Goal: Task Accomplishment & Management: Complete application form

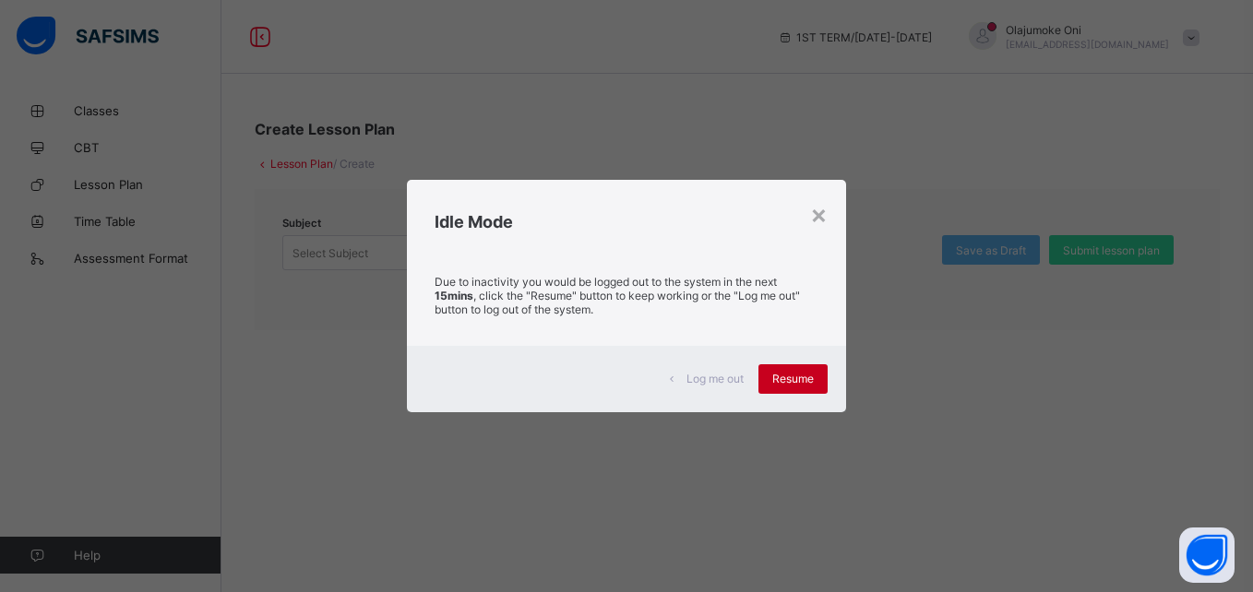
click at [805, 386] on span "Resume" at bounding box center [793, 379] width 42 height 14
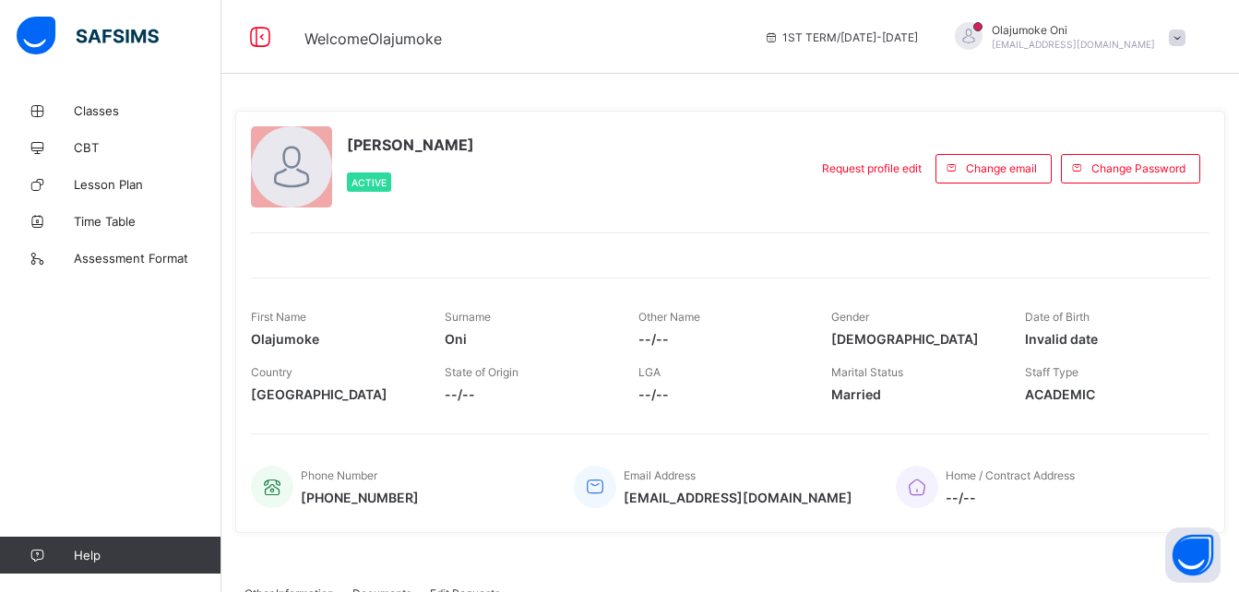
click at [1186, 39] on span at bounding box center [1177, 38] width 17 height 17
click at [1129, 192] on span "Logout" at bounding box center [1126, 182] width 122 height 21
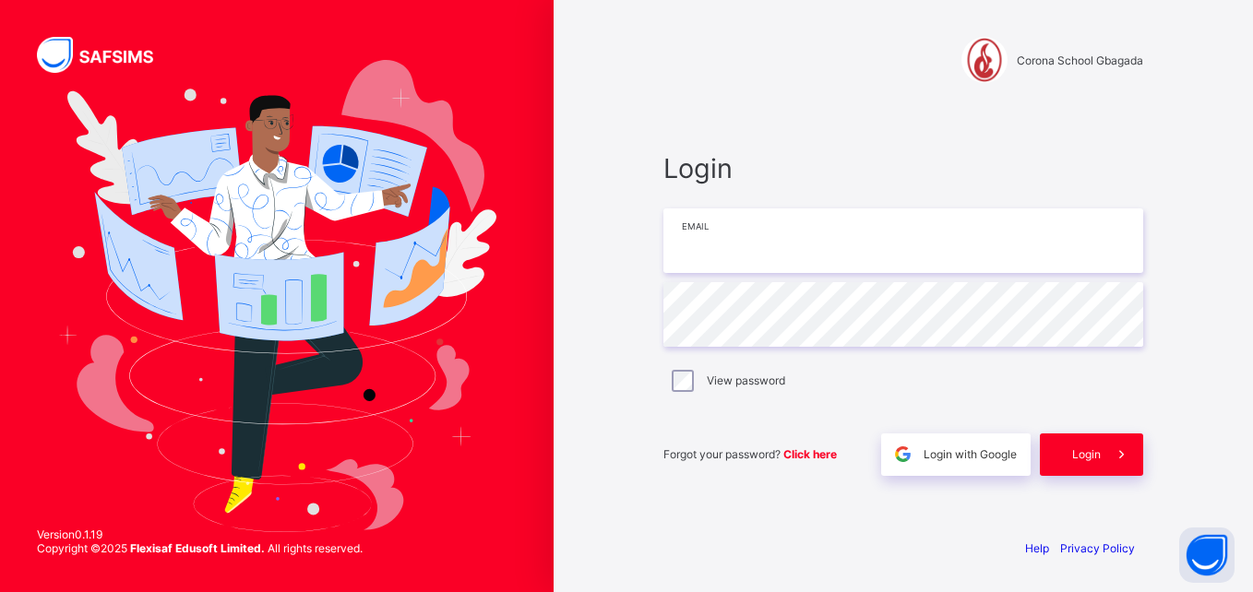
type input "**********"
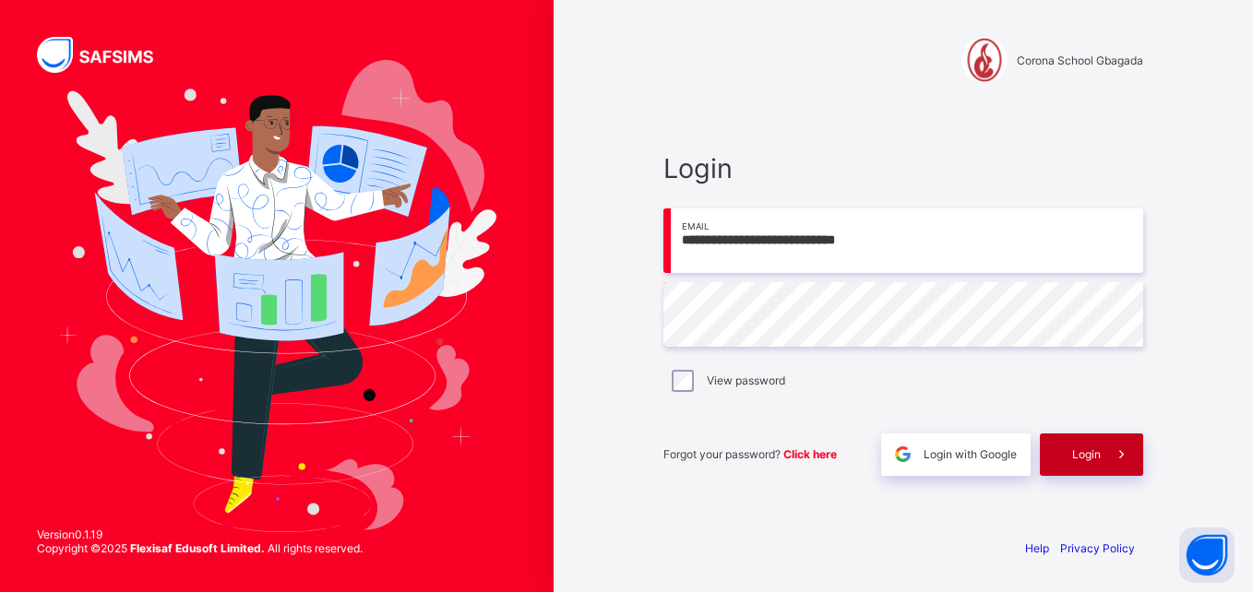
click at [1089, 452] on span "Login" at bounding box center [1086, 454] width 29 height 14
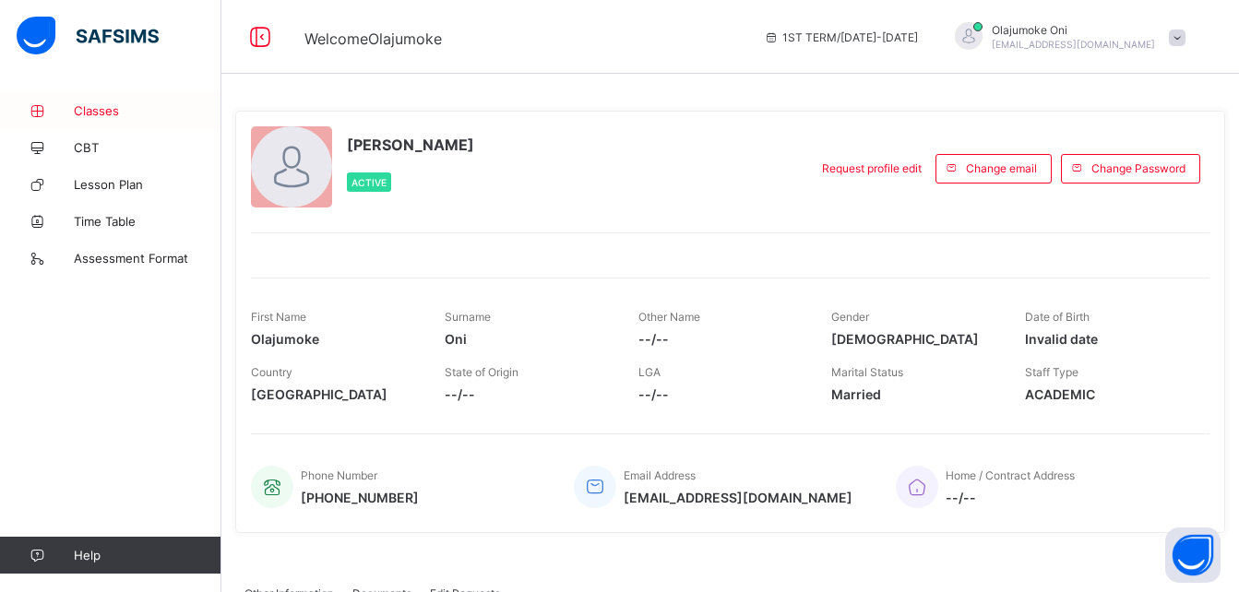
click at [110, 105] on span "Classes" at bounding box center [148, 110] width 148 height 15
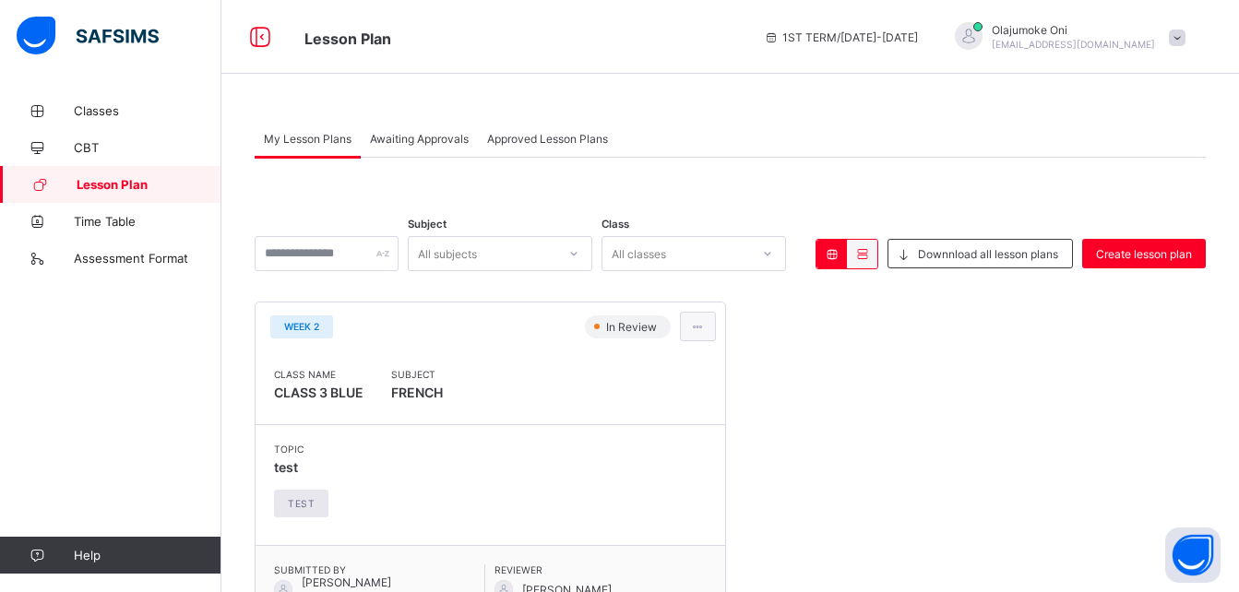
click at [706, 322] on span at bounding box center [698, 327] width 16 height 14
click at [659, 420] on span "Delete lesson plan" at bounding box center [652, 423] width 111 height 14
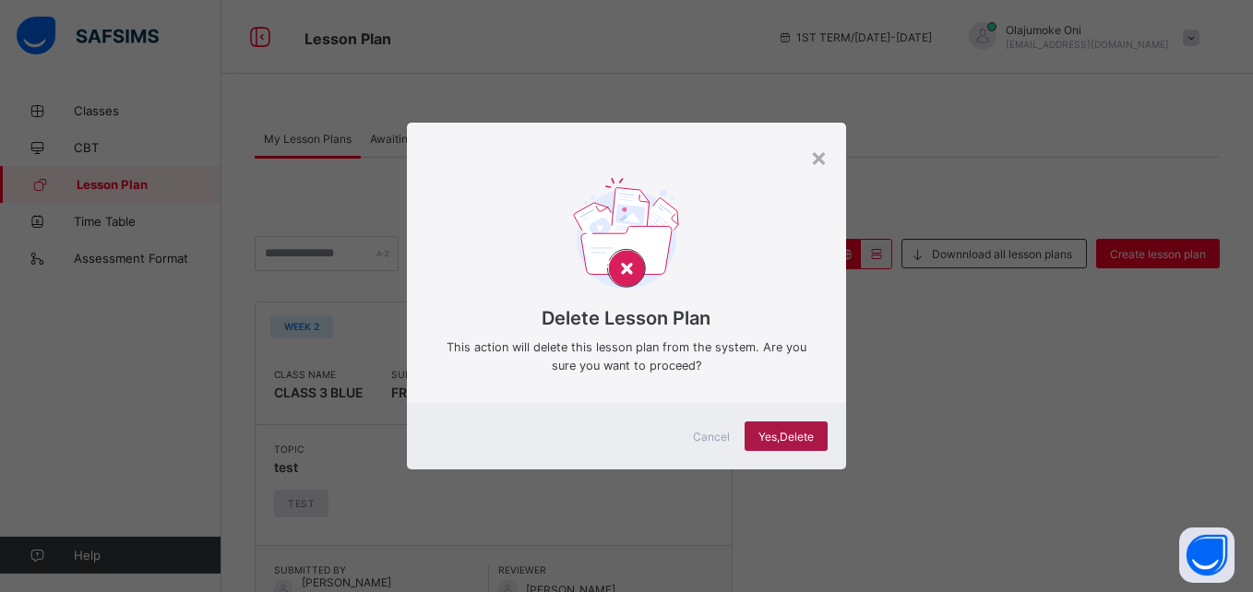
click at [766, 431] on span "Yes, Delete" at bounding box center [785, 437] width 55 height 14
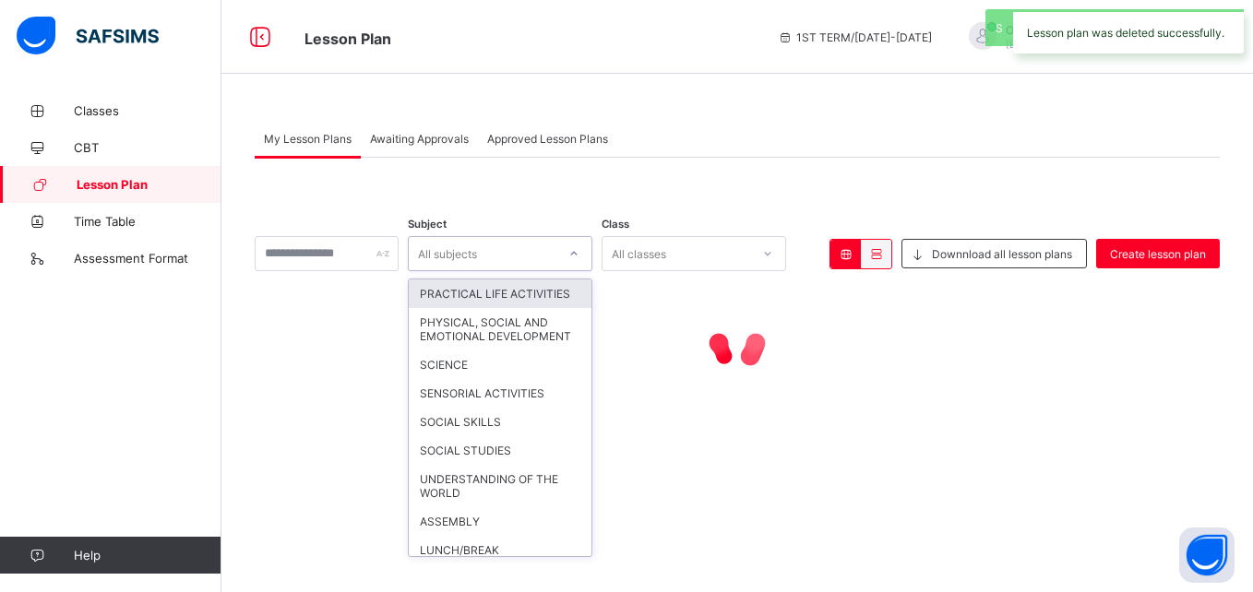
click at [590, 249] on div at bounding box center [573, 254] width 31 height 30
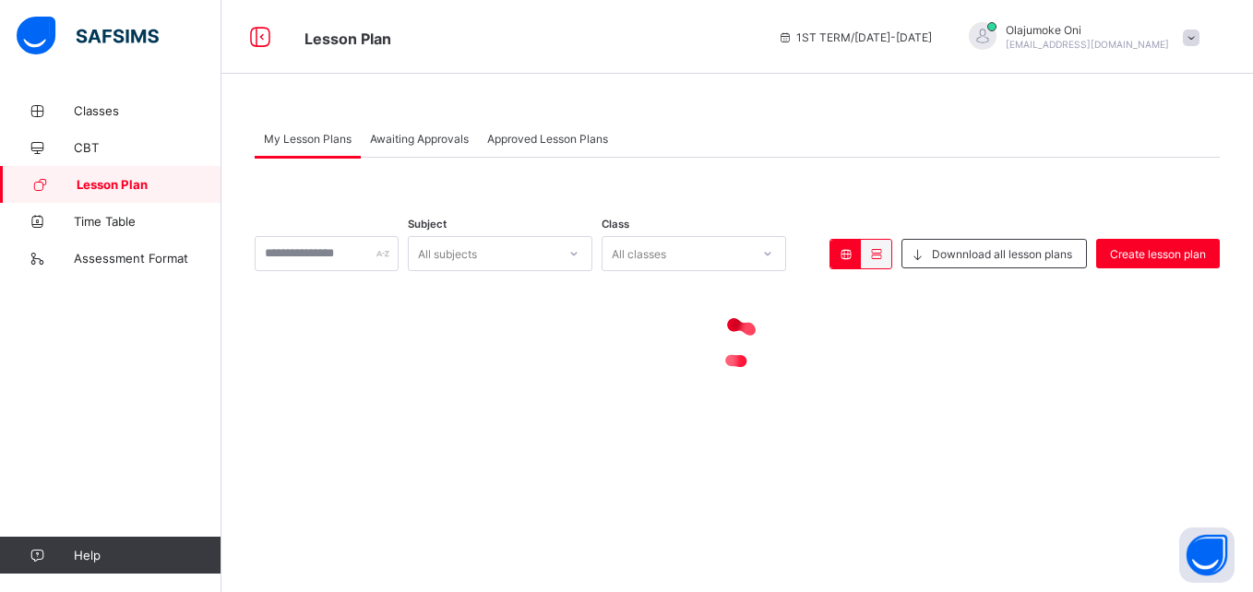
click at [849, 247] on span at bounding box center [846, 254] width 16 height 14
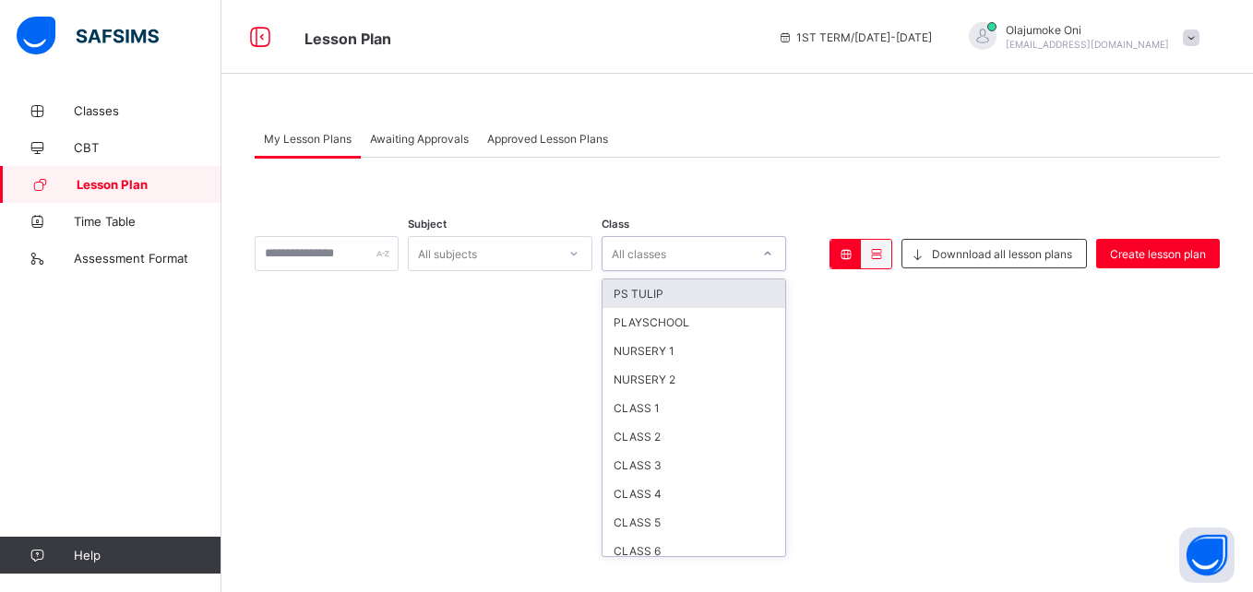
click at [783, 250] on div at bounding box center [767, 254] width 31 height 30
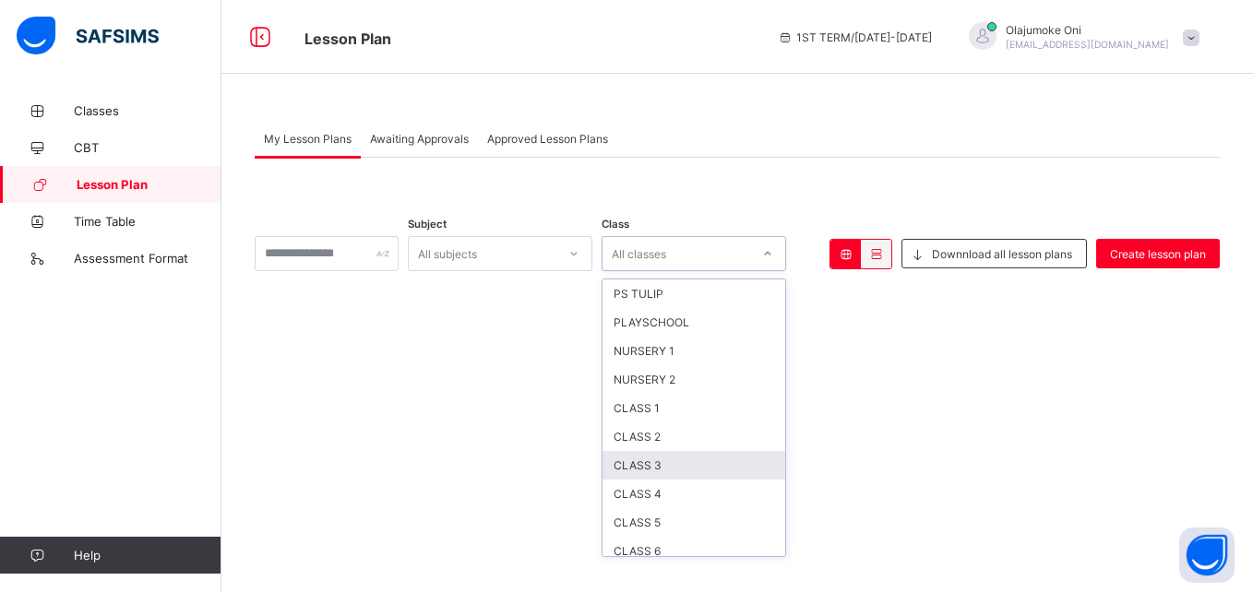
click at [674, 470] on div "CLASS 3" at bounding box center [693, 465] width 183 height 29
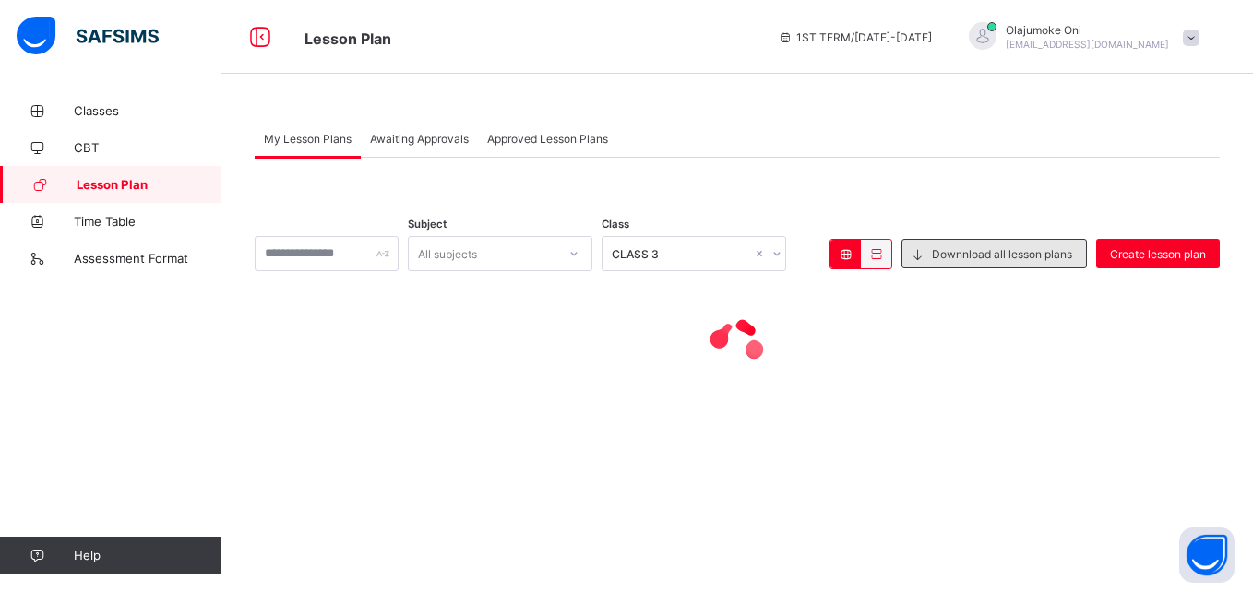
click at [1060, 248] on span "Downnload all lesson plans" at bounding box center [1002, 254] width 140 height 14
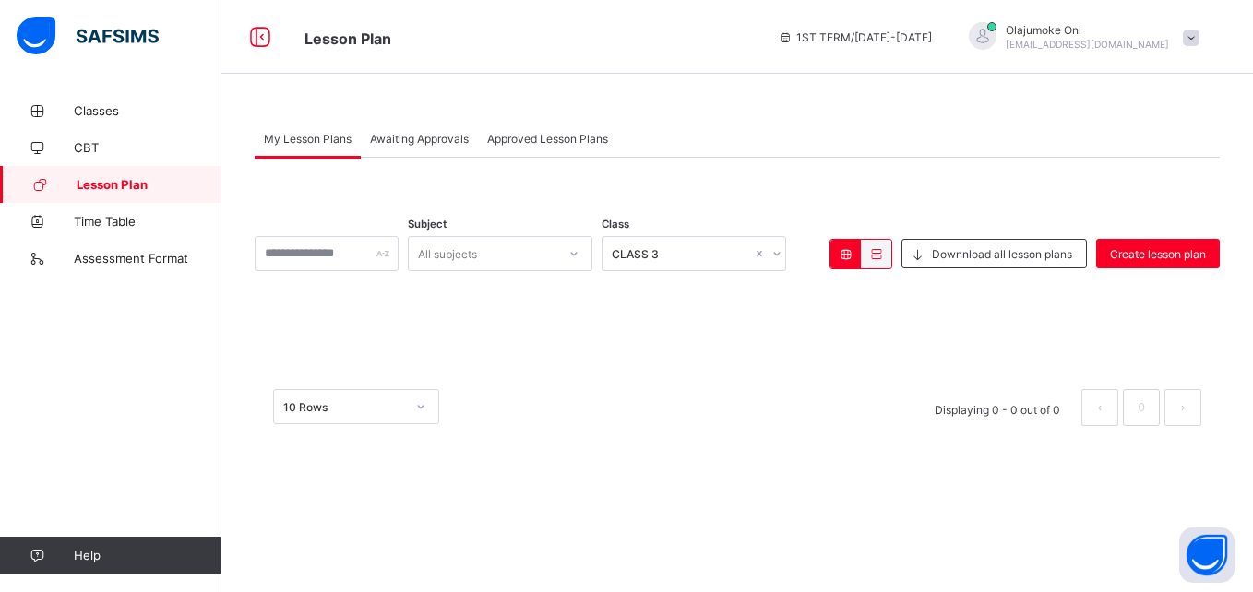
drag, startPoint x: 1252, startPoint y: 284, endPoint x: 1256, endPoint y: 308, distance: 24.3
click at [1252, 308] on html "Lesson Plan 1ST TERM / 2025-2026 Olajumoke Oni jumoke.oni@coronaschools.org Cla…" at bounding box center [626, 296] width 1253 height 592
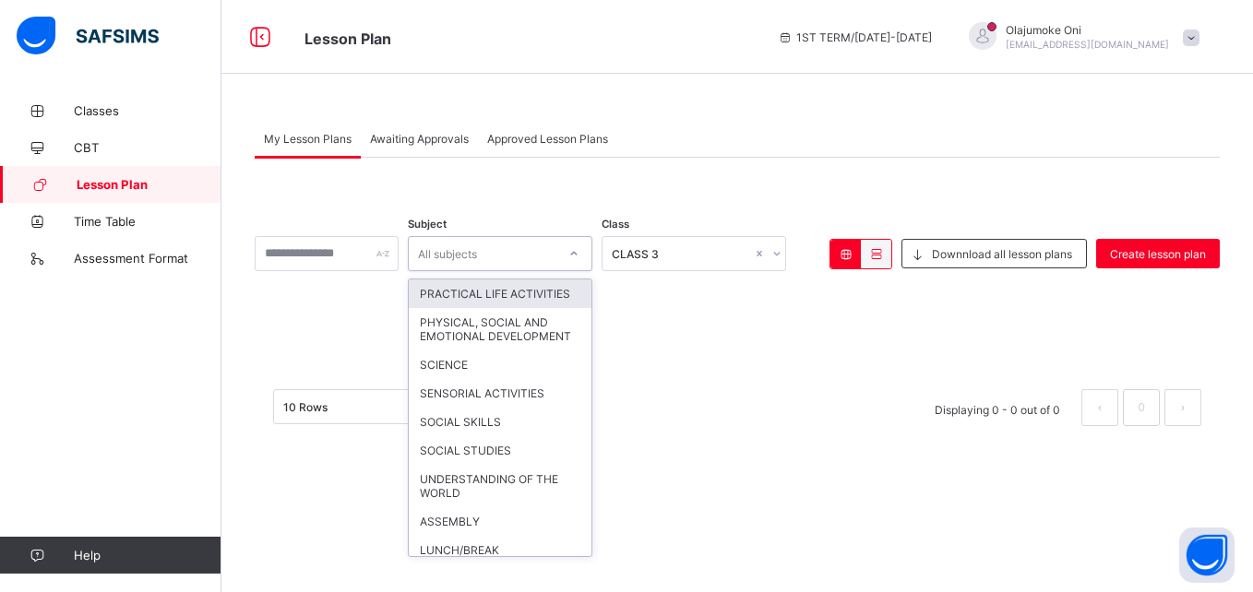
click at [579, 249] on icon at bounding box center [573, 253] width 11 height 18
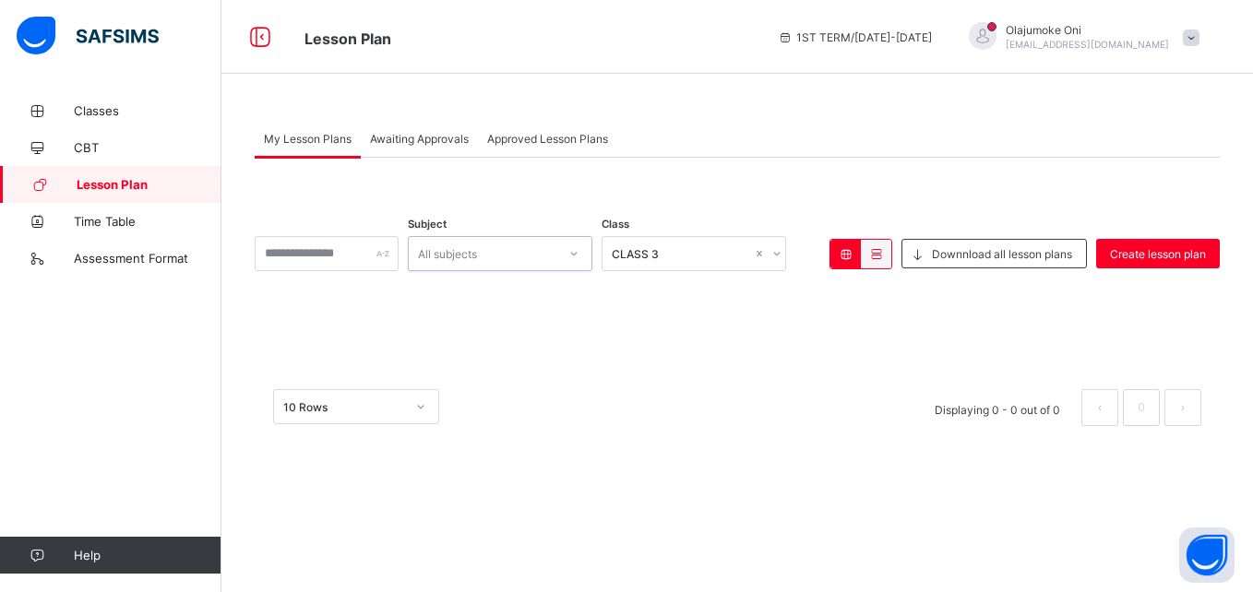
click at [579, 249] on icon at bounding box center [573, 253] width 11 height 18
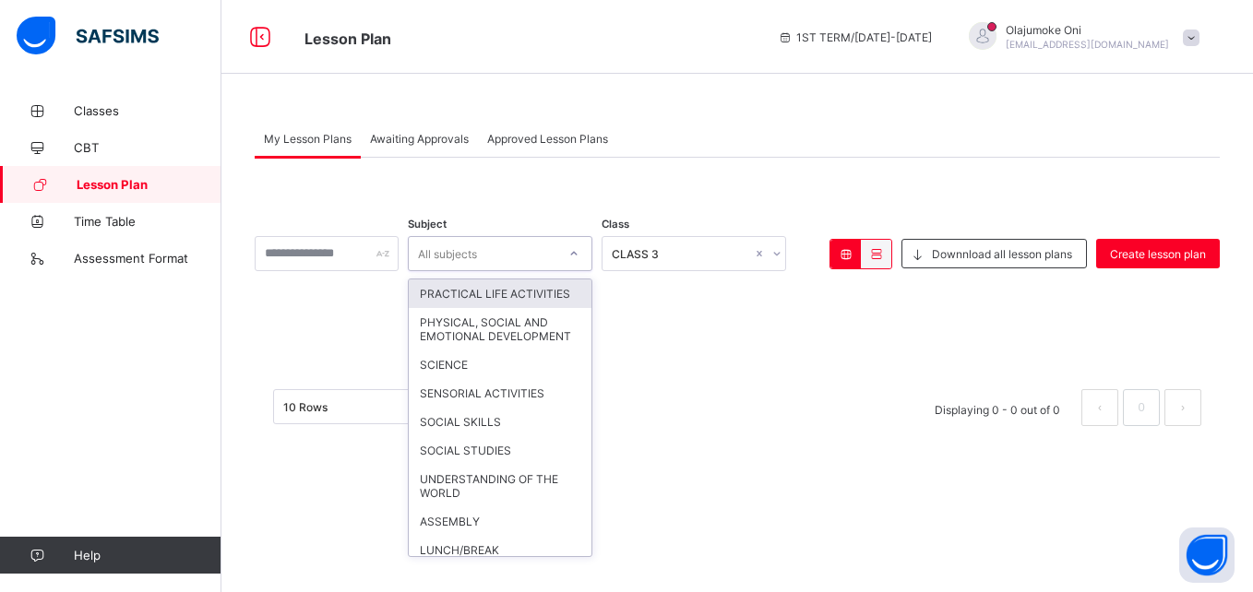
click at [579, 249] on icon at bounding box center [573, 253] width 11 height 18
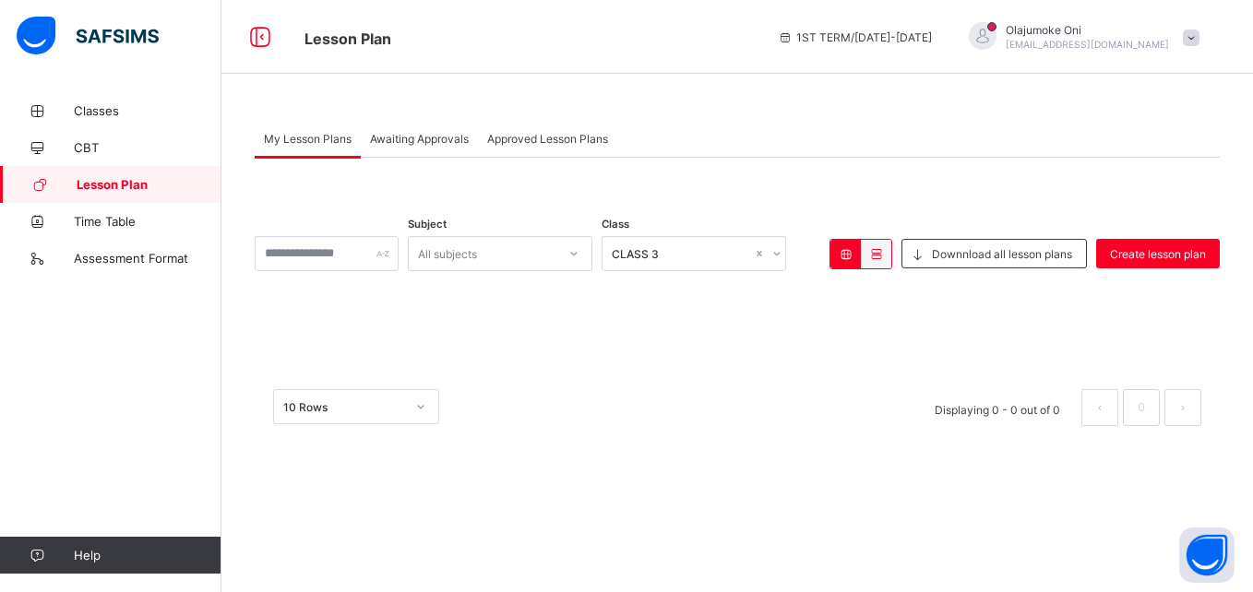
click at [177, 193] on link "Lesson Plan" at bounding box center [110, 184] width 221 height 37
click at [173, 187] on span "Lesson Plan" at bounding box center [149, 184] width 145 height 15
click at [172, 185] on span "Lesson Plan" at bounding box center [149, 184] width 145 height 15
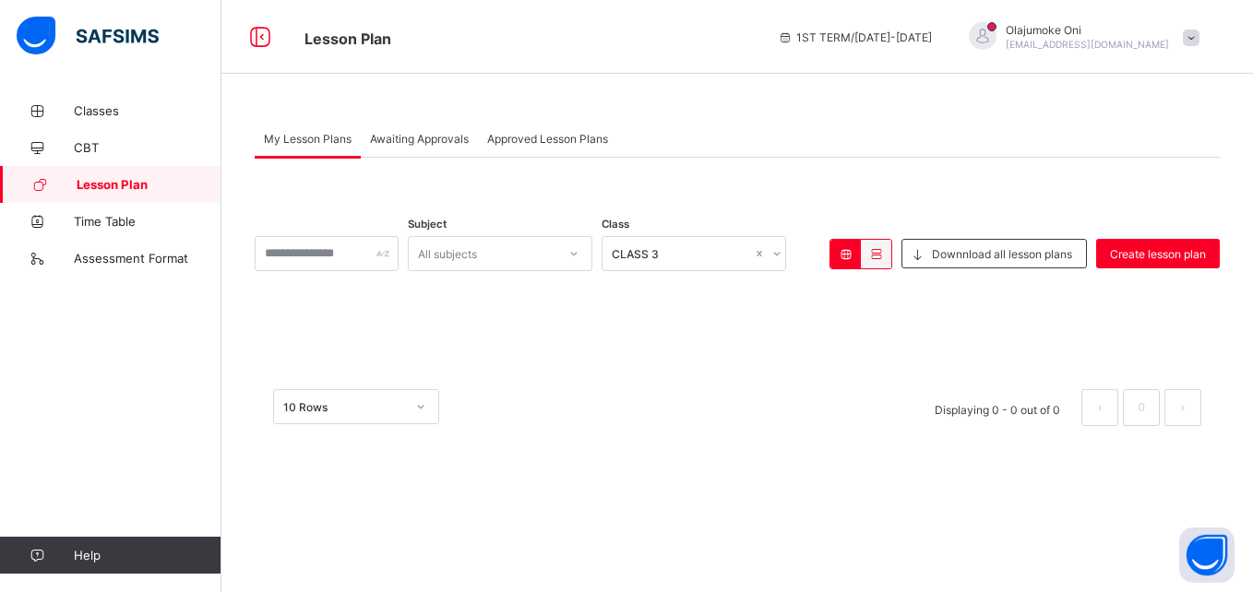
click at [172, 185] on span "Lesson Plan" at bounding box center [149, 184] width 145 height 15
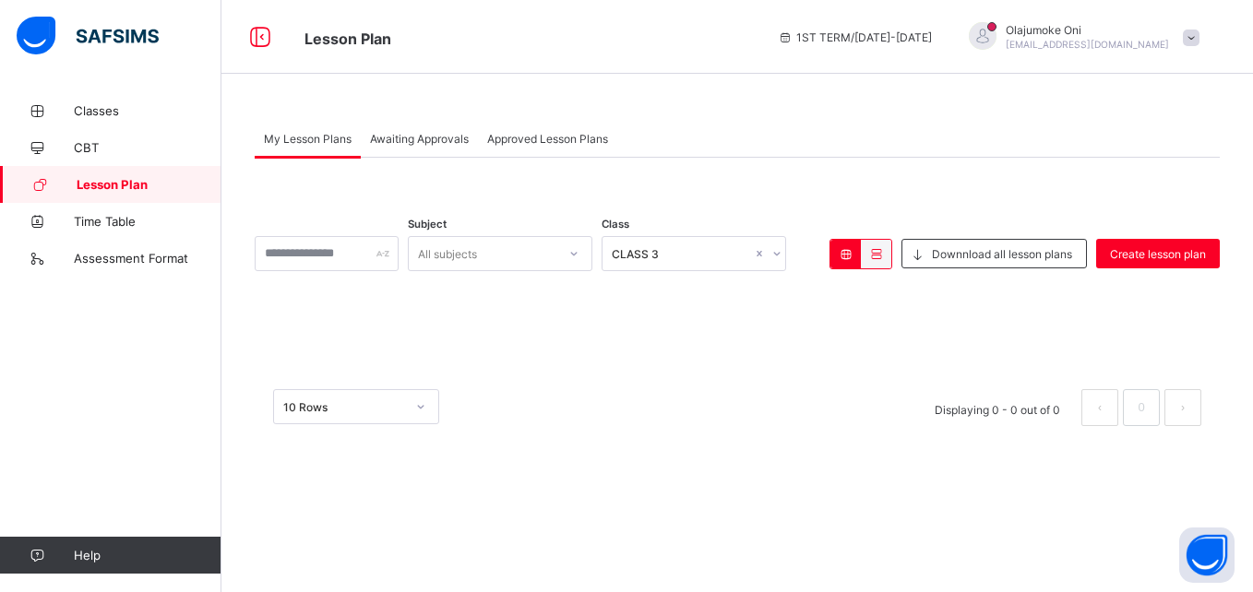
click at [172, 185] on span "Lesson Plan" at bounding box center [149, 184] width 145 height 15
drag, startPoint x: 172, startPoint y: 185, endPoint x: 744, endPoint y: 150, distance: 573.0
click at [744, 150] on div "Lesson Plan 1ST TERM / 2025-2026 Olajumoke Oni jumoke.oni@coronaschools.org Cla…" at bounding box center [626, 296] width 1253 height 592
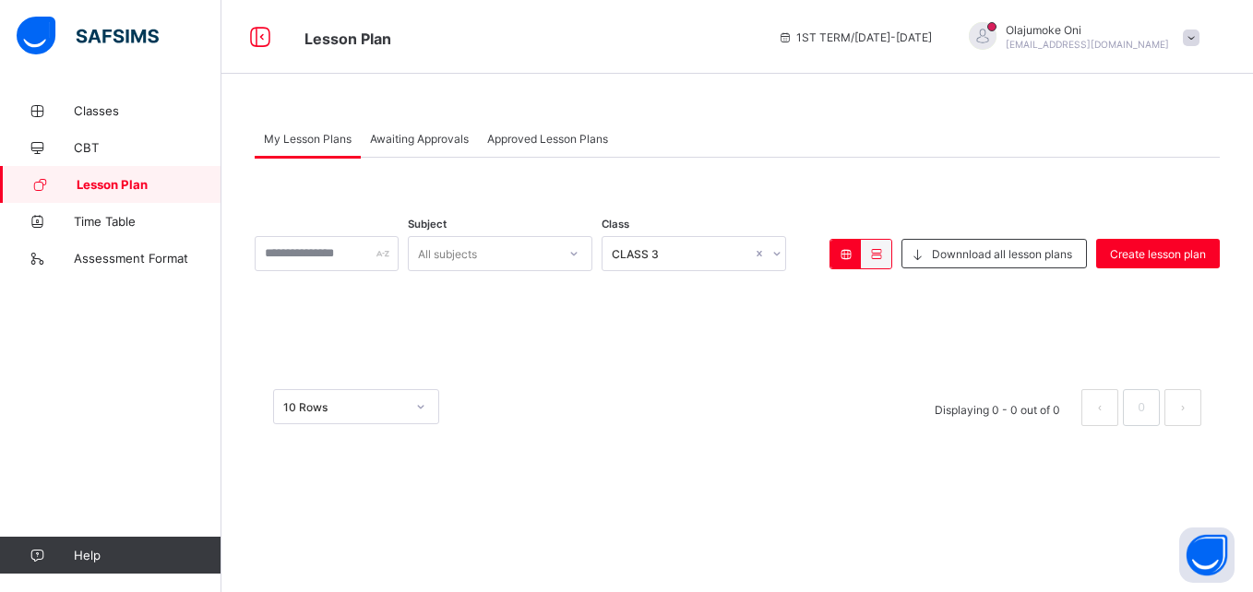
click at [600, 150] on div "Approved Lesson Plans" at bounding box center [547, 138] width 139 height 37
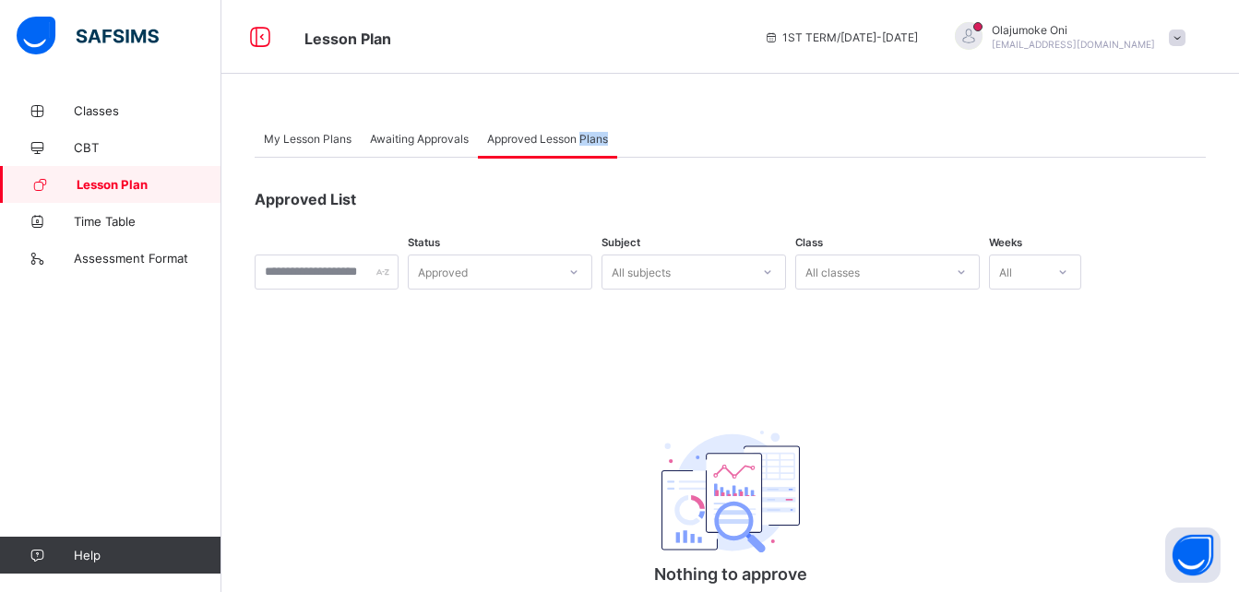
click at [600, 150] on div "Approved Lesson Plans" at bounding box center [547, 138] width 139 height 37
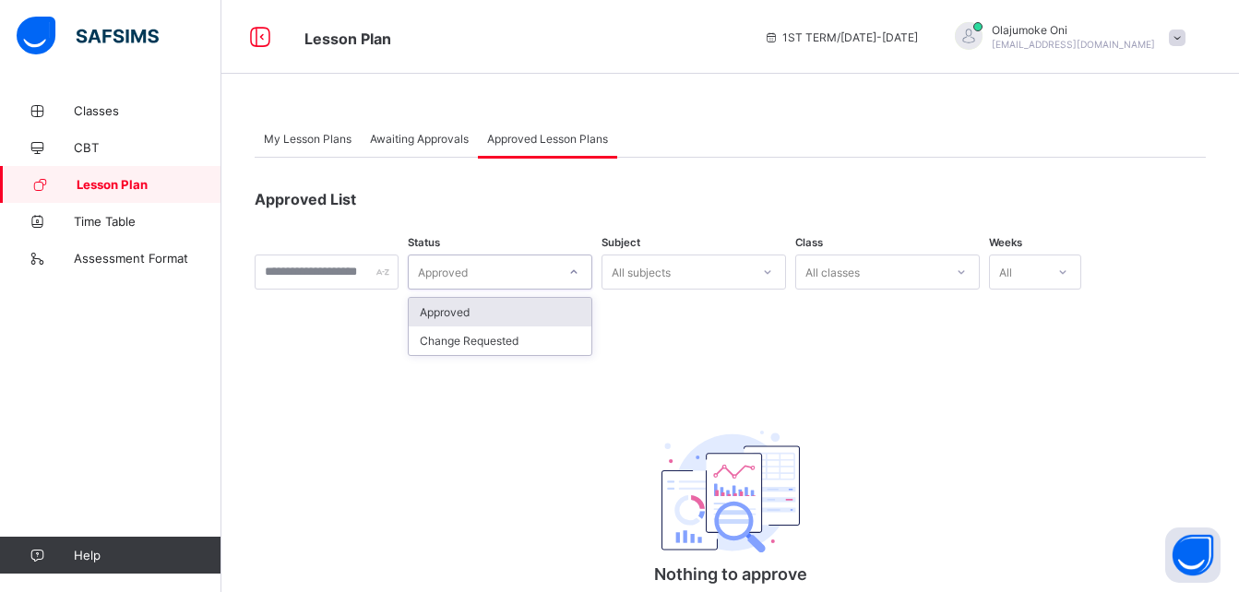
drag, startPoint x: 600, startPoint y: 150, endPoint x: 606, endPoint y: 270, distance: 120.1
click at [579, 270] on icon at bounding box center [573, 272] width 11 height 18
click at [583, 317] on div "Approved" at bounding box center [500, 312] width 183 height 29
click at [590, 285] on div at bounding box center [573, 272] width 31 height 30
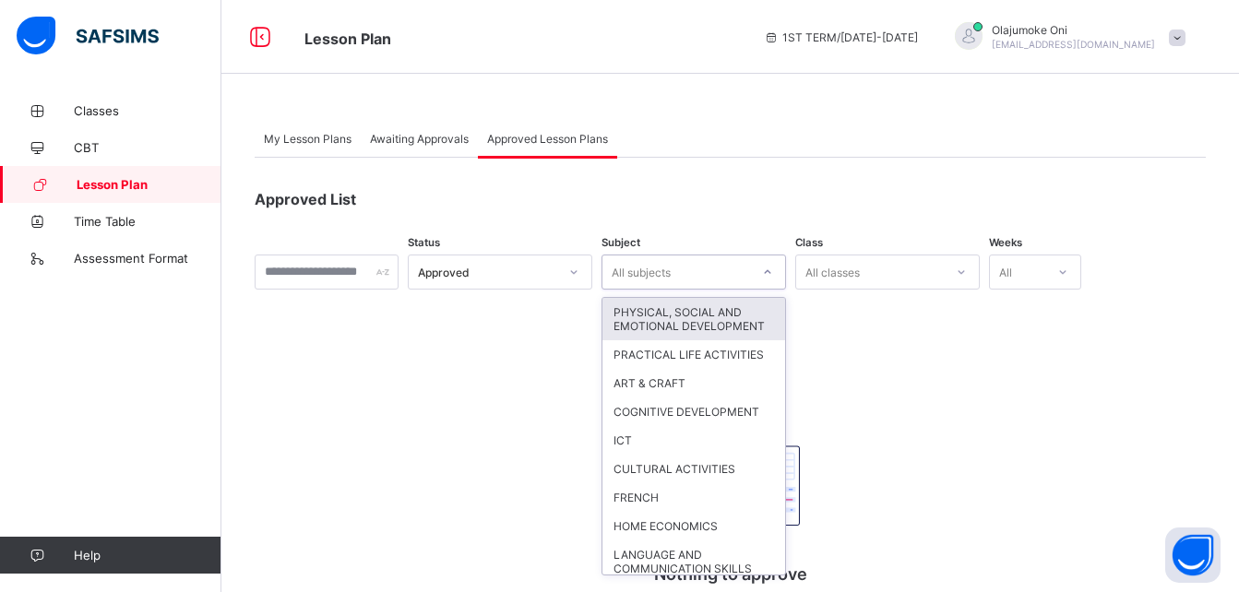
click at [783, 266] on div at bounding box center [767, 272] width 31 height 30
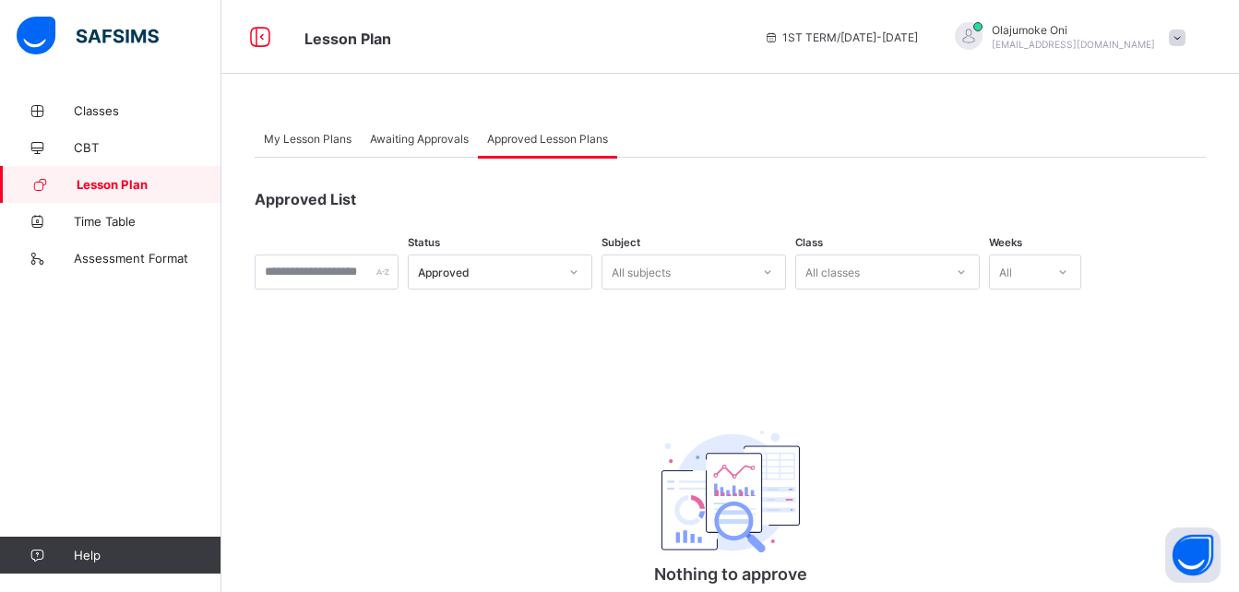
click at [436, 144] on span "Awaiting Approvals" at bounding box center [419, 139] width 99 height 14
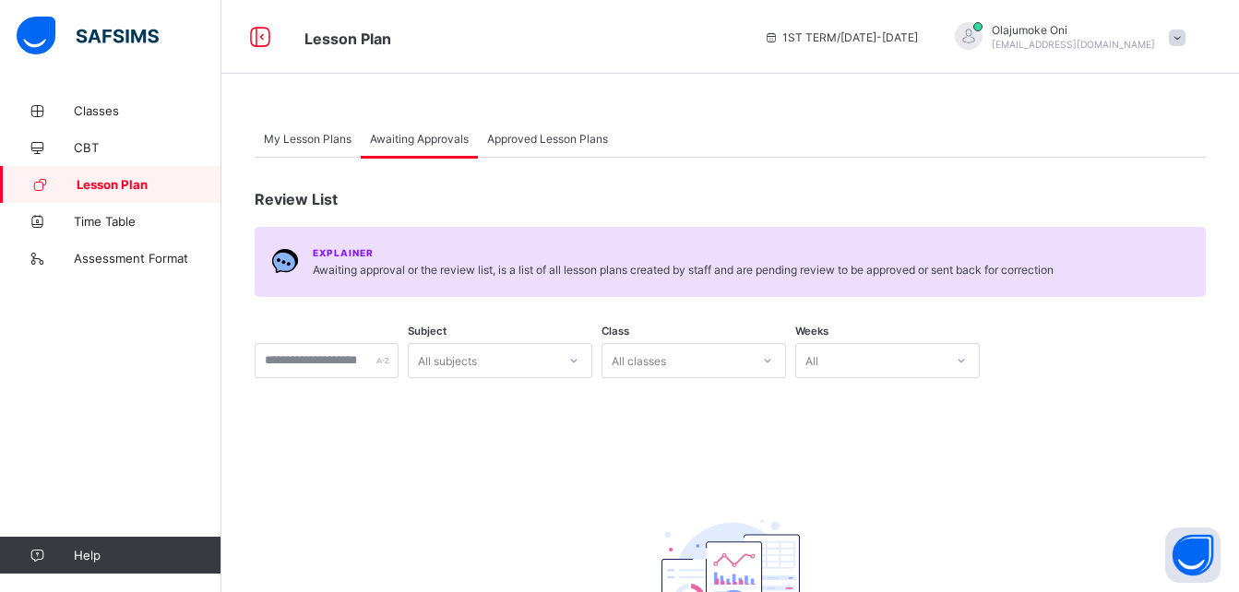
click at [333, 139] on span "My Lesson Plans" at bounding box center [308, 139] width 88 height 14
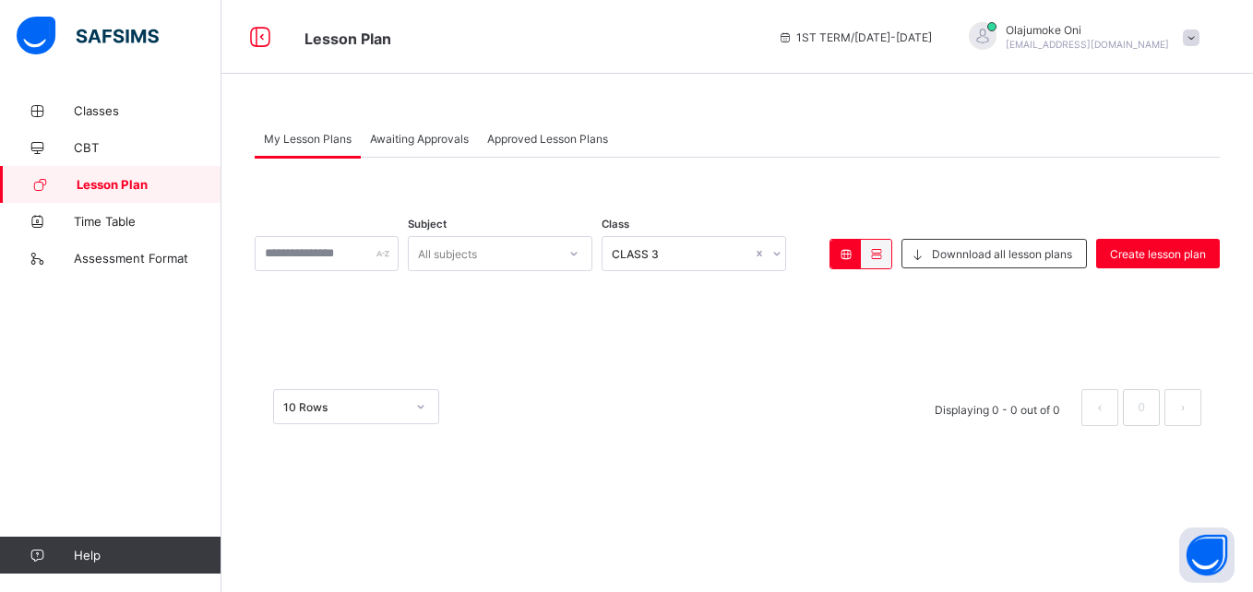
click at [333, 139] on span "My Lesson Plans" at bounding box center [308, 139] width 88 height 14
click at [1154, 256] on span "Create lesson plan" at bounding box center [1158, 254] width 96 height 14
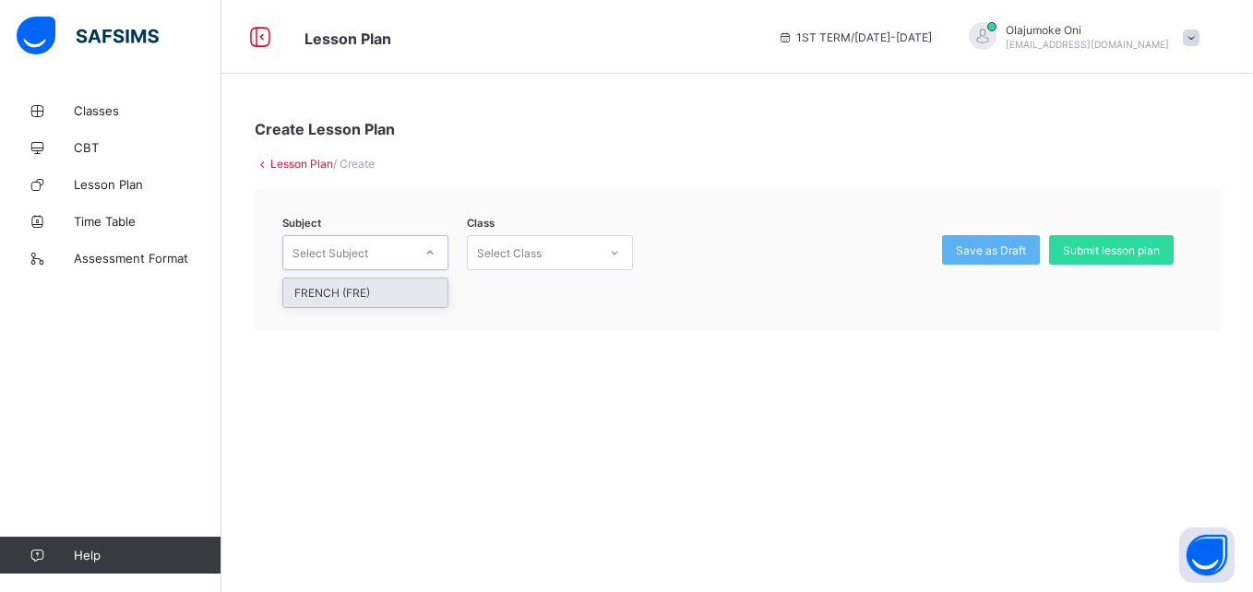
click at [420, 251] on div at bounding box center [429, 253] width 31 height 30
click at [404, 292] on div "FRENCH (FRE)" at bounding box center [365, 293] width 164 height 29
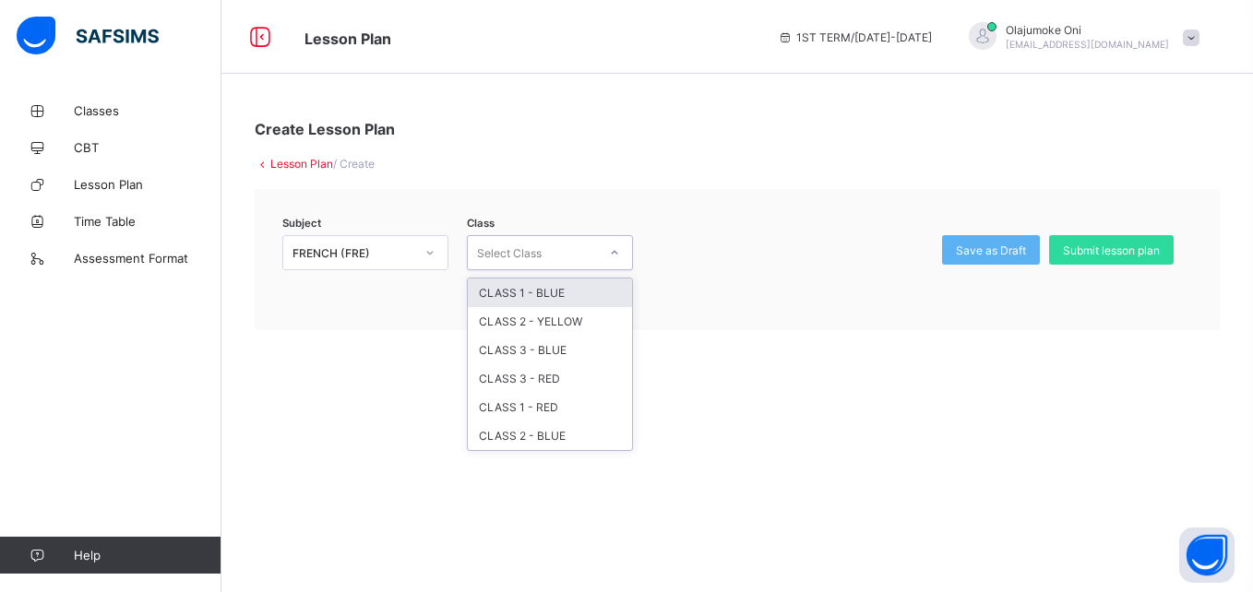
click at [622, 250] on div at bounding box center [614, 253] width 31 height 30
click at [582, 304] on div "CLASS 1 - BLUE" at bounding box center [550, 293] width 164 height 29
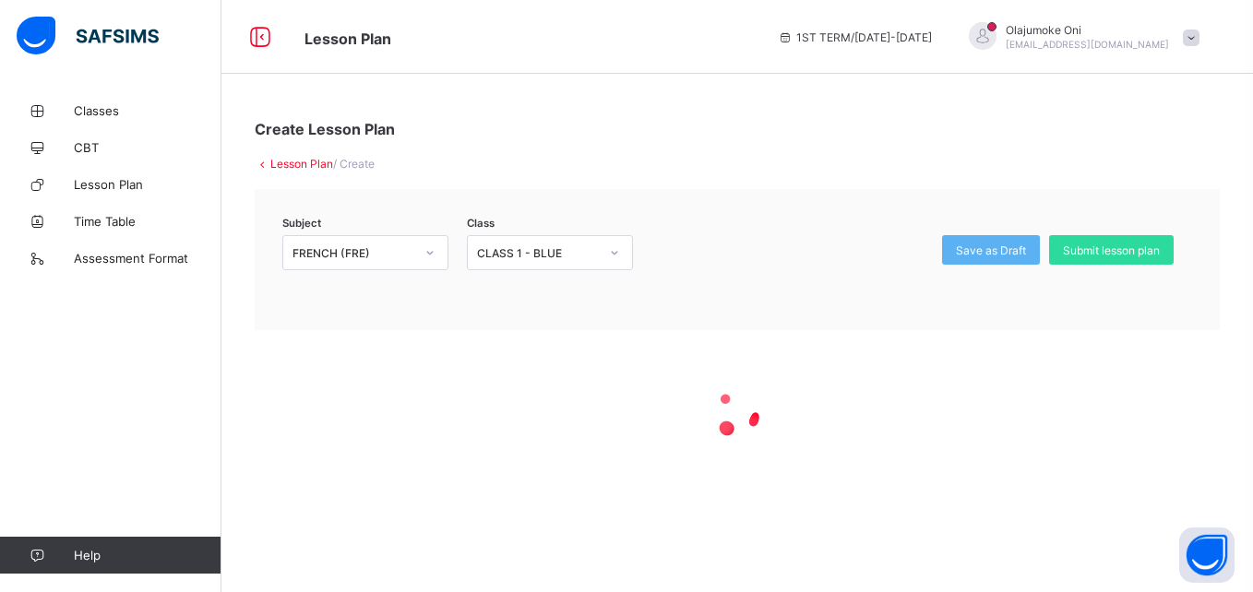
drag, startPoint x: 1252, startPoint y: 147, endPoint x: 1041, endPoint y: 336, distance: 283.6
click at [1041, 336] on div "Create Lesson Plan Lesson Plan / Create Subject FRENCH (FRE) Class CLASS 1 - BL…" at bounding box center [736, 308] width 1031 height 432
click at [1041, 336] on div at bounding box center [737, 413] width 965 height 166
click at [1002, 147] on div "Create Lesson Plan Lesson Plan / Create Subject FRENCH (FRE) Class CLASS 1 - BL…" at bounding box center [736, 308] width 1031 height 432
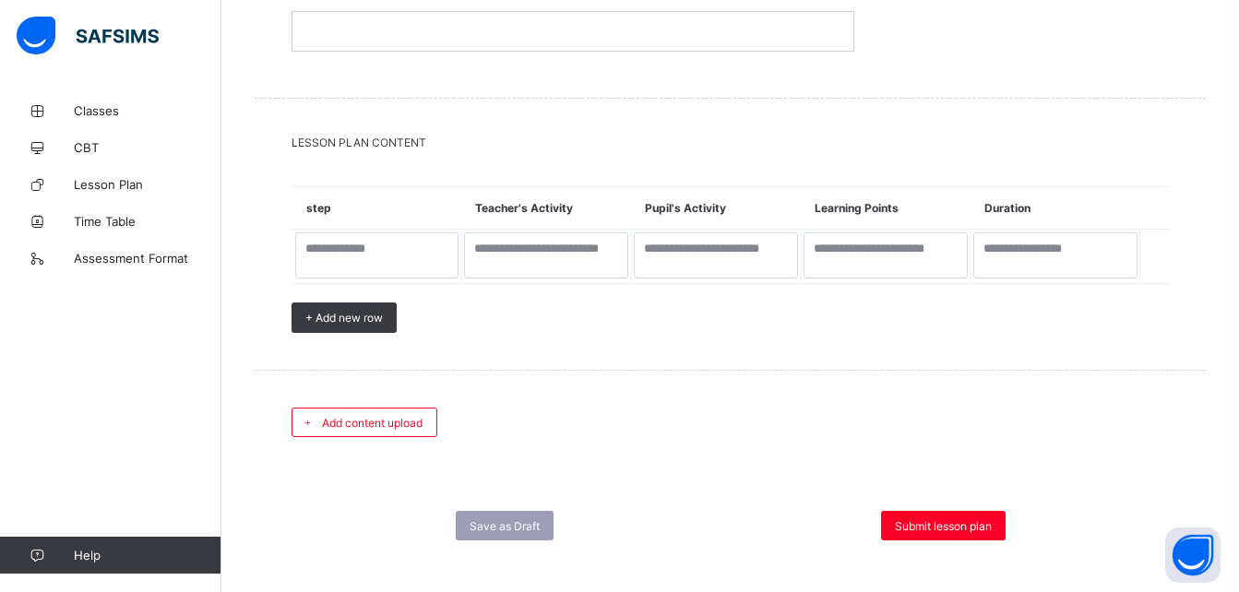
scroll to position [1794, 0]
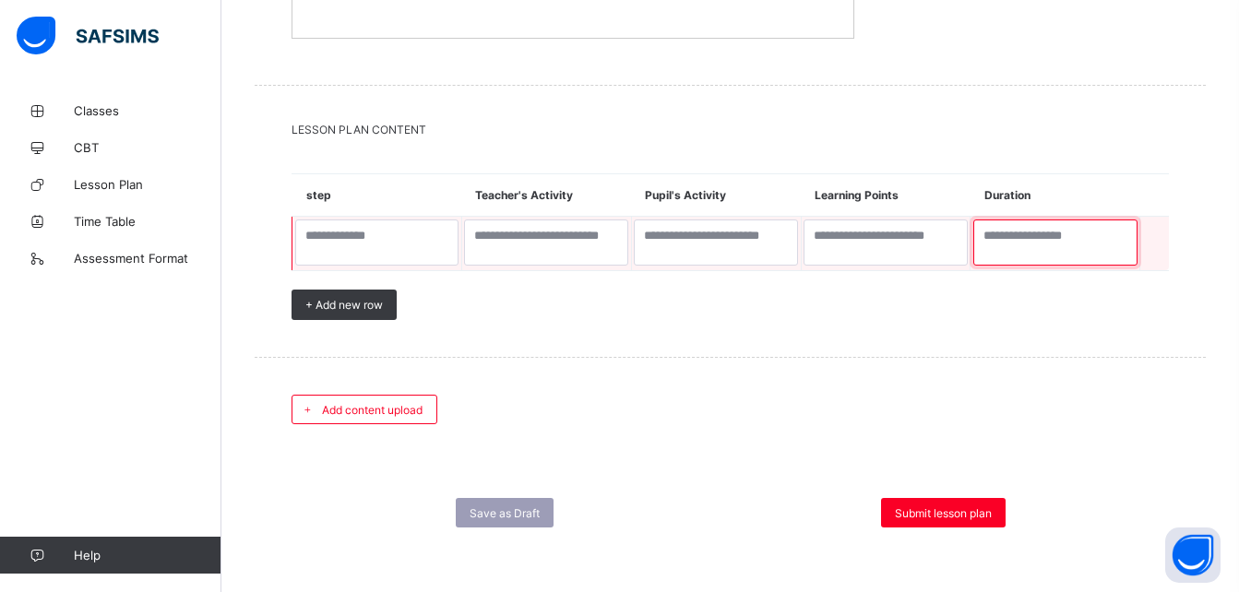
click at [1099, 234] on textarea at bounding box center [1055, 243] width 164 height 46
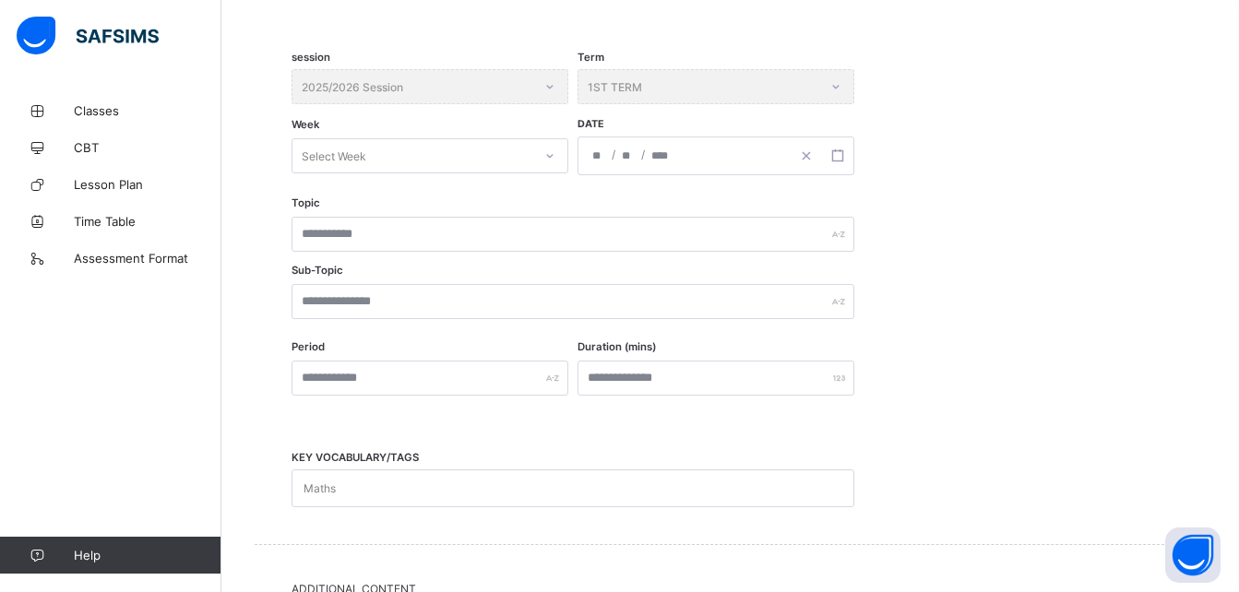
scroll to position [421, 0]
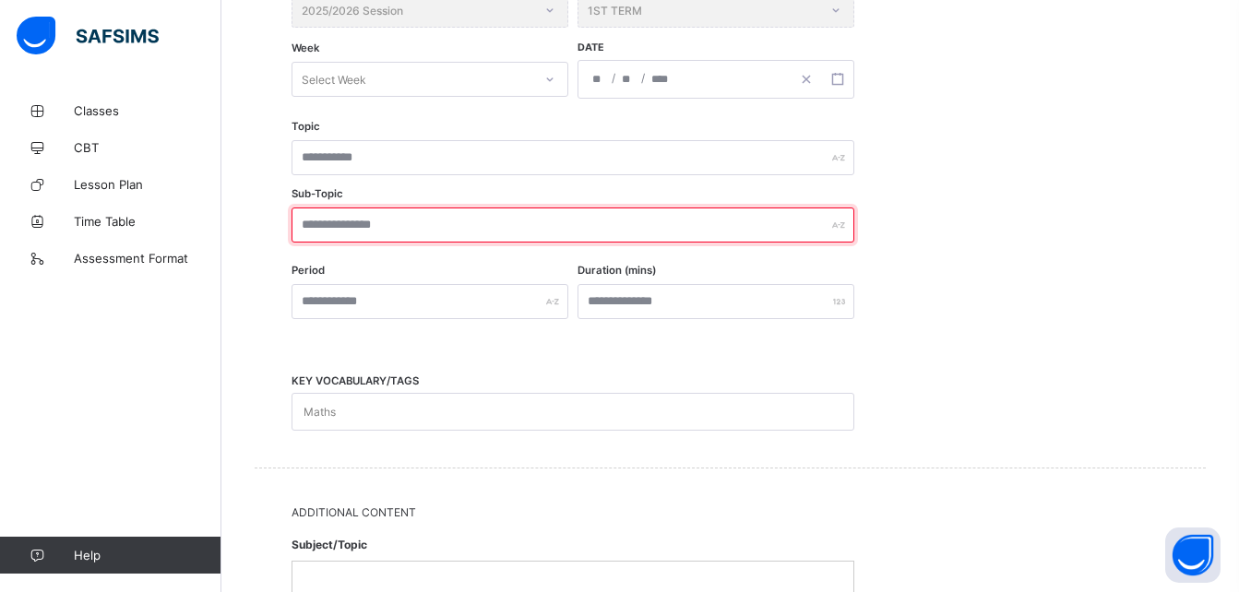
click at [840, 232] on input "text" at bounding box center [573, 225] width 563 height 35
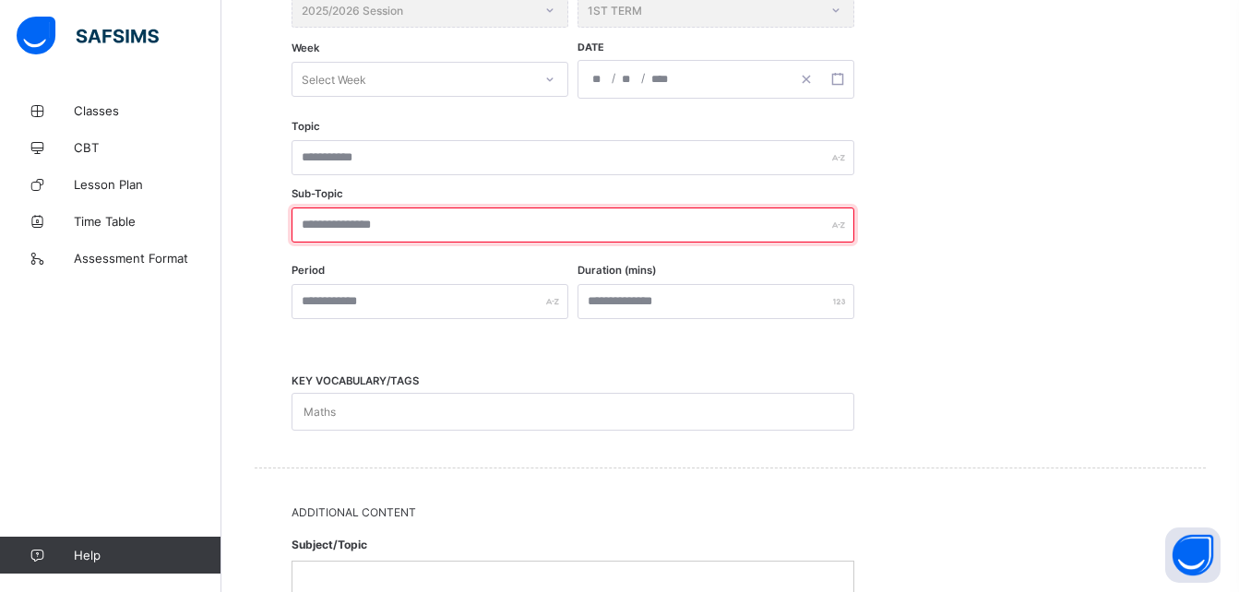
scroll to position [0, 0]
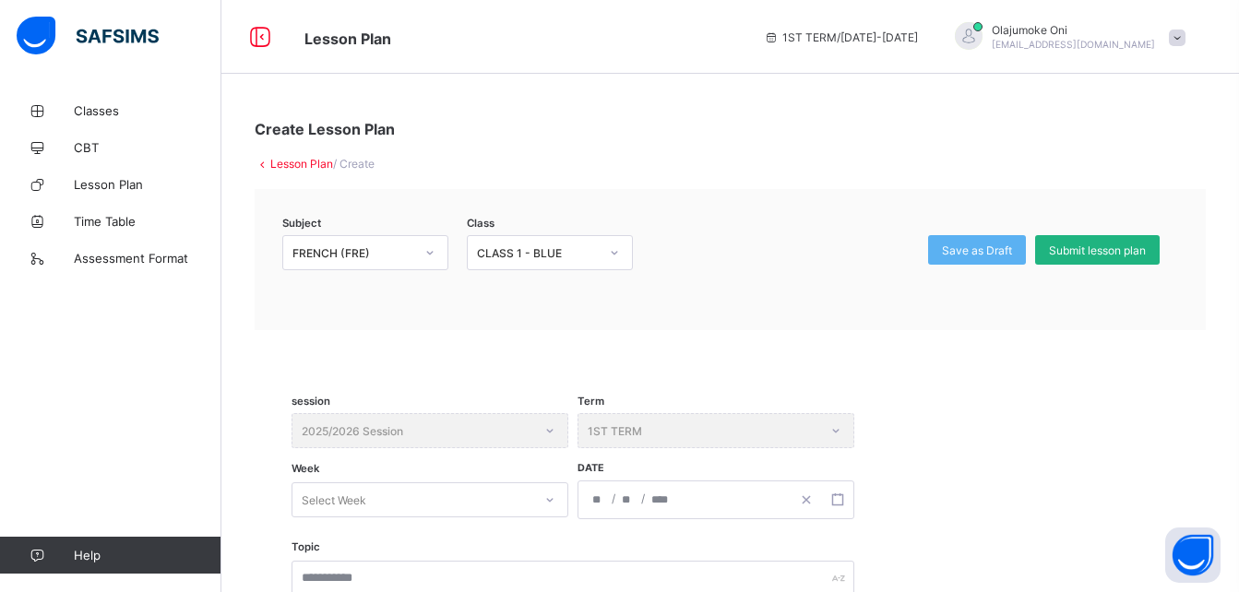
click at [1120, 241] on div "Submit lesson plan" at bounding box center [1097, 250] width 125 height 30
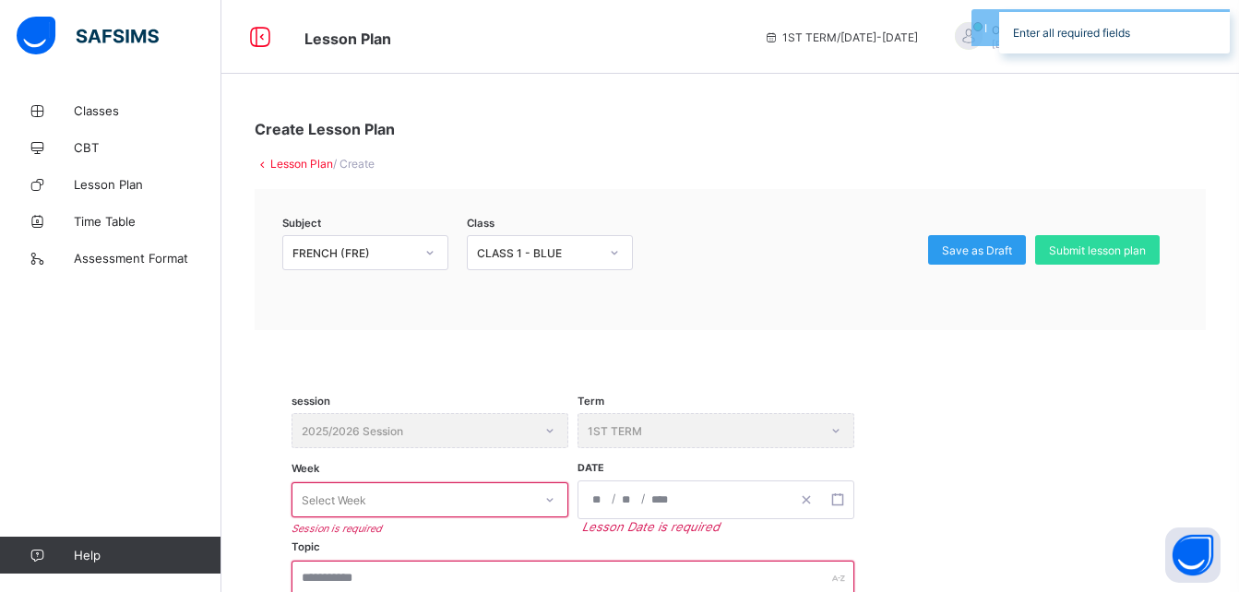
click at [1006, 245] on span "Save as Draft" at bounding box center [977, 251] width 70 height 14
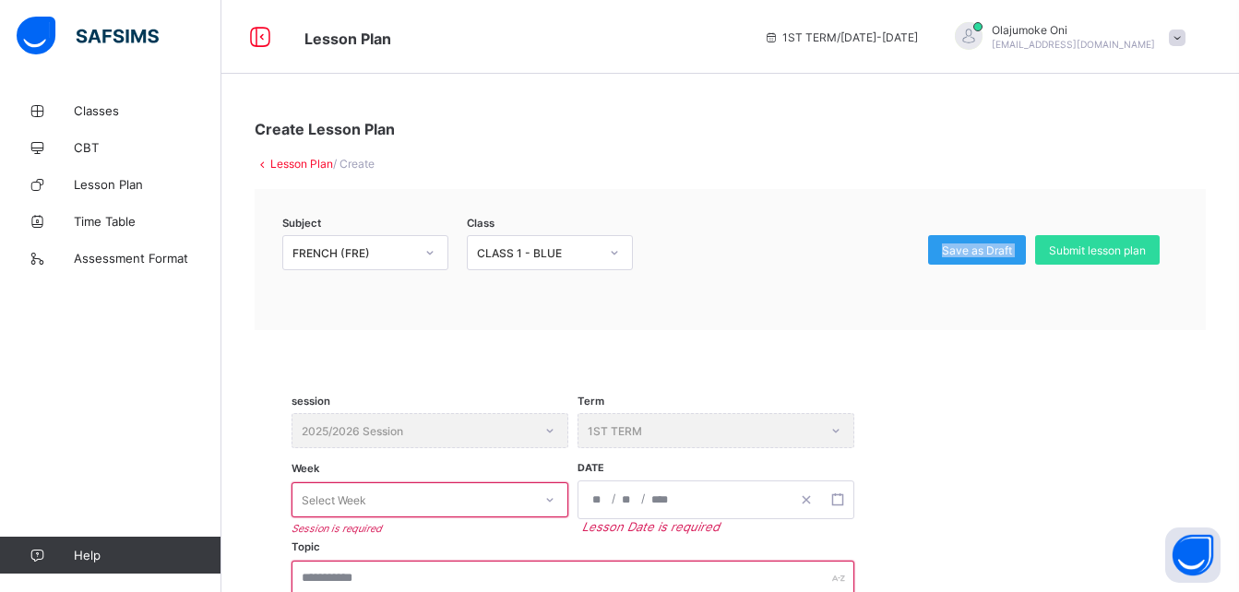
click at [1006, 245] on span "Save as Draft" at bounding box center [977, 251] width 70 height 14
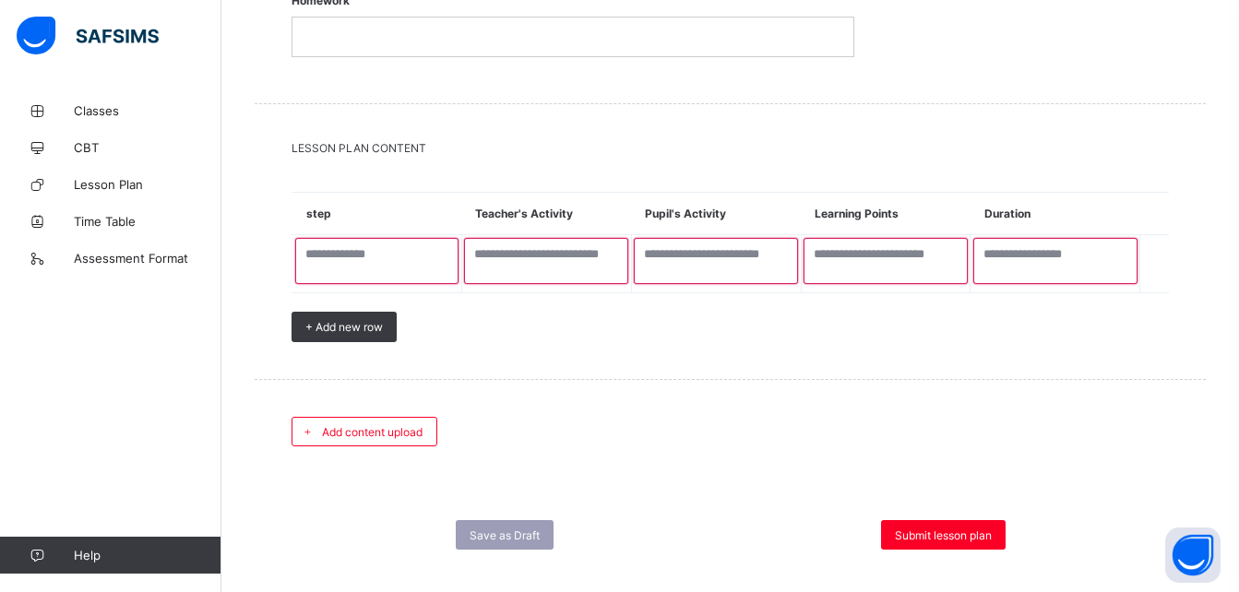
scroll to position [1806, 0]
